Goal: Information Seeking & Learning: Check status

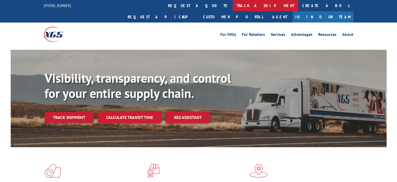
click at [233, 7] on link "track a shipment" at bounding box center [266, 5] width 66 height 11
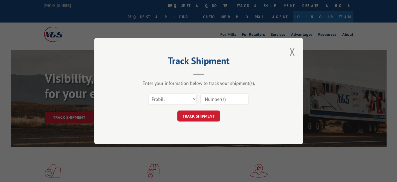
click at [226, 99] on input at bounding box center [225, 98] width 48 height 11
paste input "#17508451"
click at [207, 100] on input "#17508451" at bounding box center [225, 98] width 48 height 11
type input "17508451"
click at [201, 115] on button "TRACK SHIPMENT" at bounding box center [198, 115] width 43 height 11
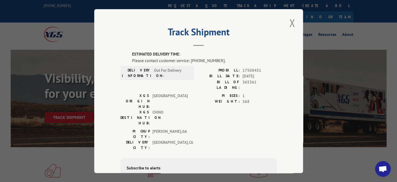
click at [285, 22] on div "Track Shipment ESTIMATED DELIVERY TIME: Please contact customer service: [PHONE…" at bounding box center [198, 91] width 209 height 164
click at [291, 22] on button "Close modal" at bounding box center [292, 23] width 9 height 14
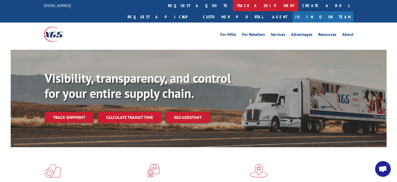
click at [233, 7] on link "track a shipment" at bounding box center [266, 5] width 66 height 11
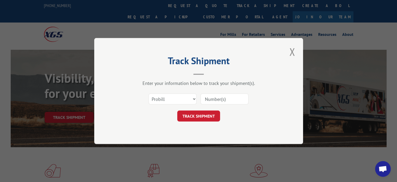
click at [216, 102] on input at bounding box center [225, 98] width 48 height 11
paste input "17512251"
type input "17512251"
click at [199, 115] on button "TRACK SHIPMENT" at bounding box center [198, 115] width 43 height 11
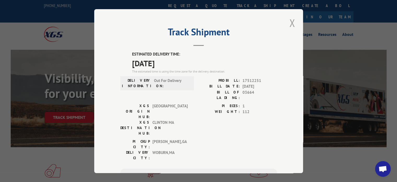
click at [290, 20] on button "Close modal" at bounding box center [292, 23] width 9 height 14
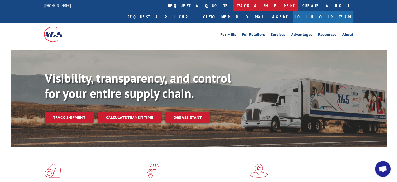
click at [233, 9] on link "track a shipment" at bounding box center [266, 5] width 66 height 11
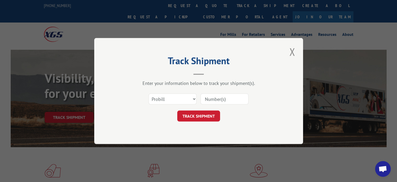
click at [210, 96] on input at bounding box center [225, 98] width 48 height 11
paste input "17508451"
type input "17508451"
click at [200, 118] on button "TRACK SHIPMENT" at bounding box center [198, 115] width 43 height 11
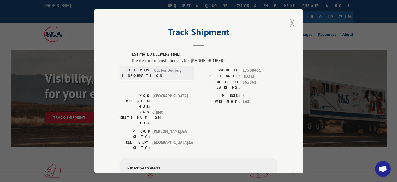
click at [290, 21] on button "Close modal" at bounding box center [292, 23] width 9 height 14
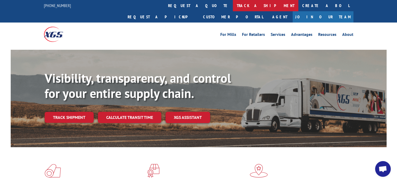
click at [233, 6] on link "track a shipment" at bounding box center [266, 5] width 66 height 11
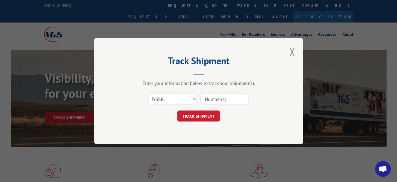
click at [215, 102] on input at bounding box center [225, 98] width 48 height 11
paste input "17535841"
type input "17535841"
click at [202, 115] on button "TRACK SHIPMENT" at bounding box center [198, 115] width 43 height 11
